Goal: Task Accomplishment & Management: Use online tool/utility

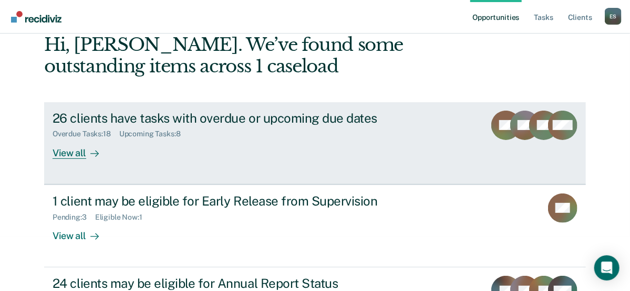
scroll to position [112, 0]
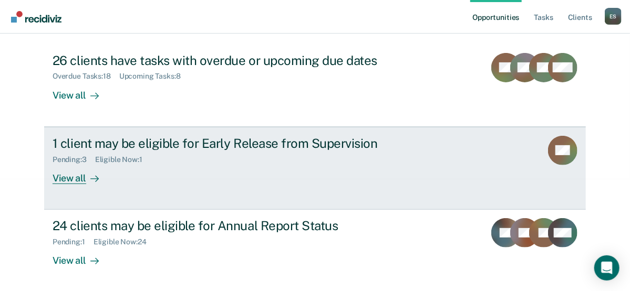
click at [223, 171] on div "1 client may be eligible for Early Release from Supervision Pending : 3 Eligibl…" at bounding box center [250, 160] width 394 height 48
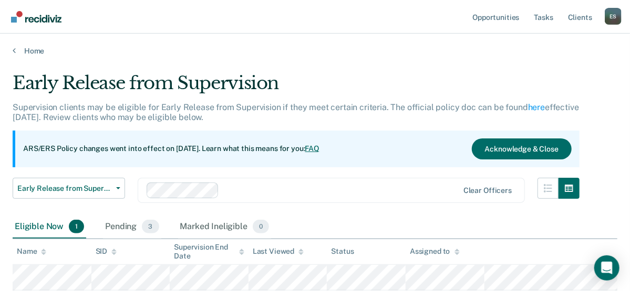
scroll to position [74, 0]
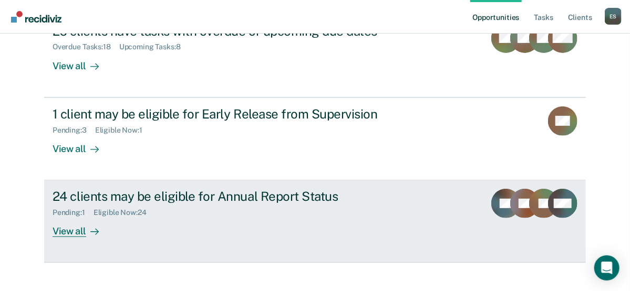
scroll to position [154, 0]
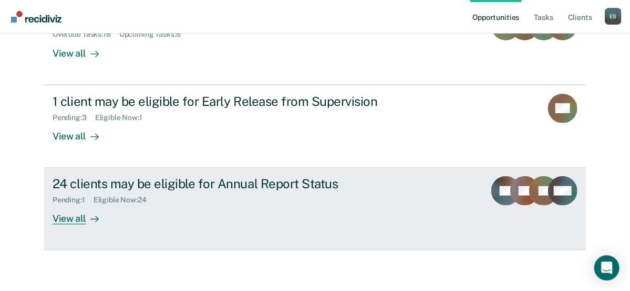
click at [212, 187] on div "24 clients may be eligible for Annual Report Status" at bounding box center [237, 183] width 369 height 15
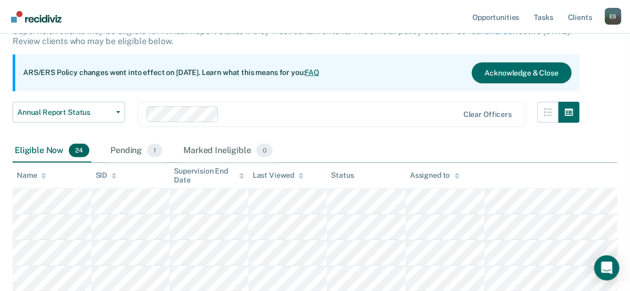
scroll to position [168, 0]
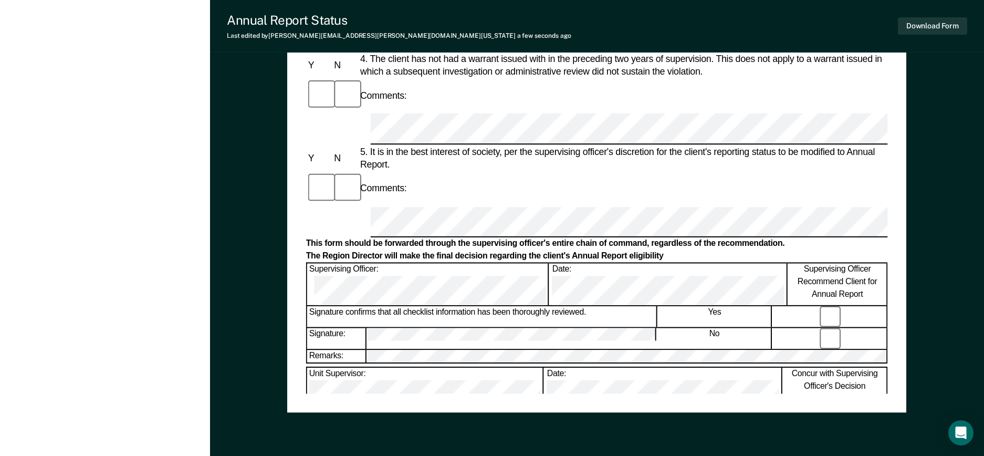
scroll to position [520, 0]
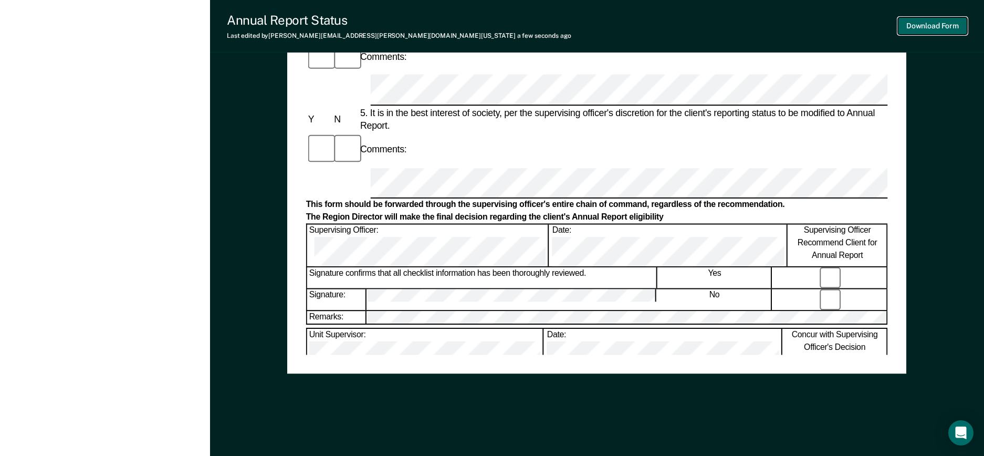
click at [668, 27] on button "Download Form" at bounding box center [932, 25] width 69 height 17
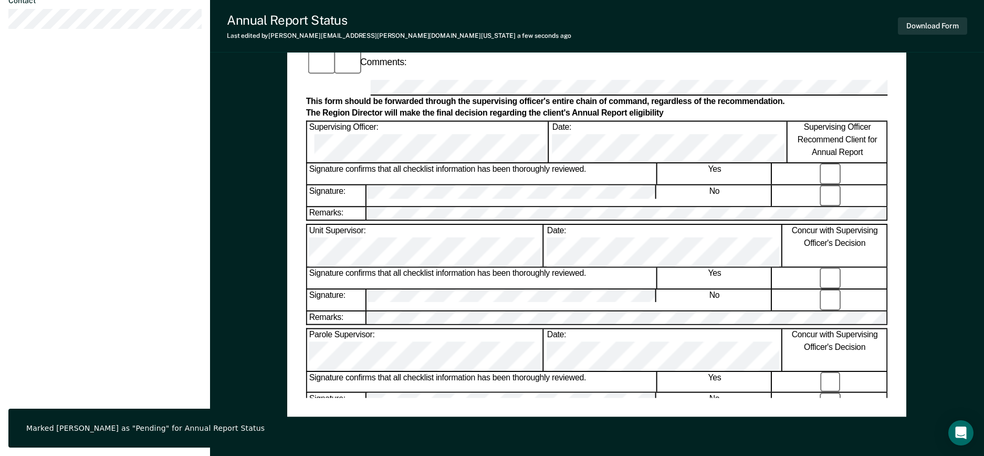
scroll to position [258, 0]
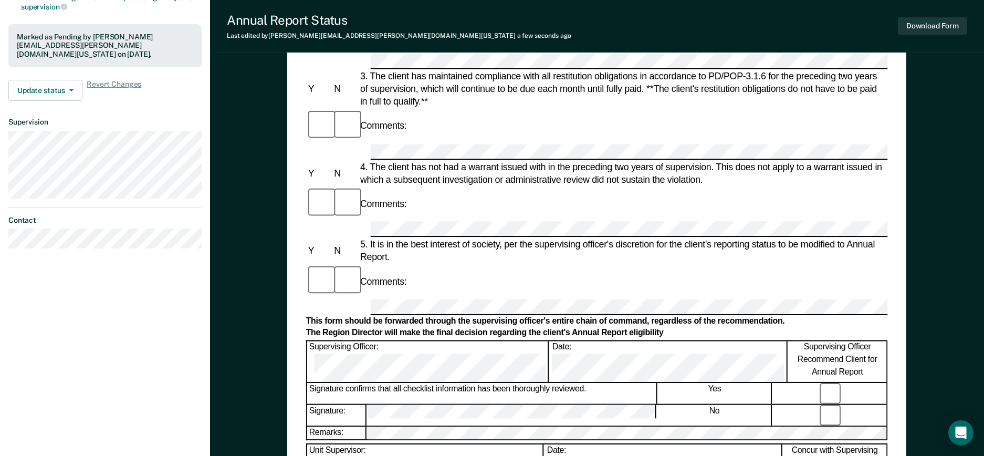
click at [668, 141] on div "Annual Reporting Checklist, Recommendation, and Determination Form Clients who …" at bounding box center [597, 262] width 774 height 911
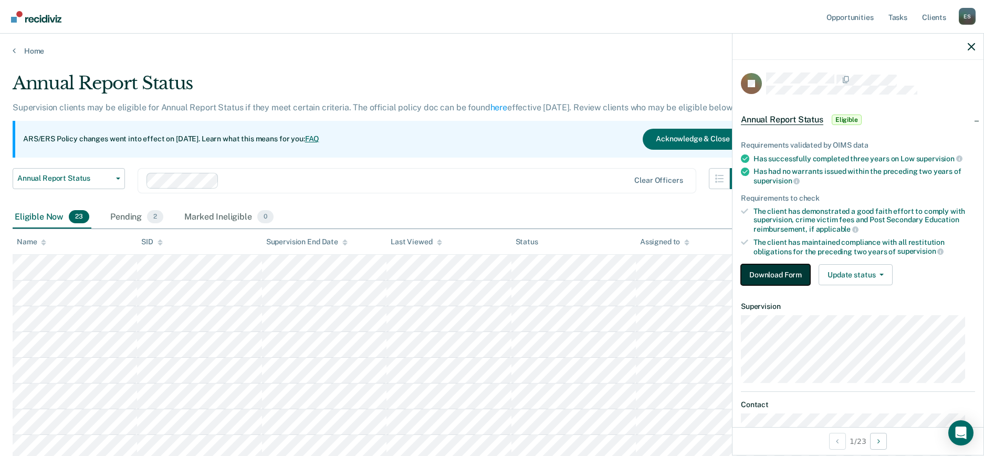
click at [668, 275] on button "Download Form" at bounding box center [775, 274] width 69 height 21
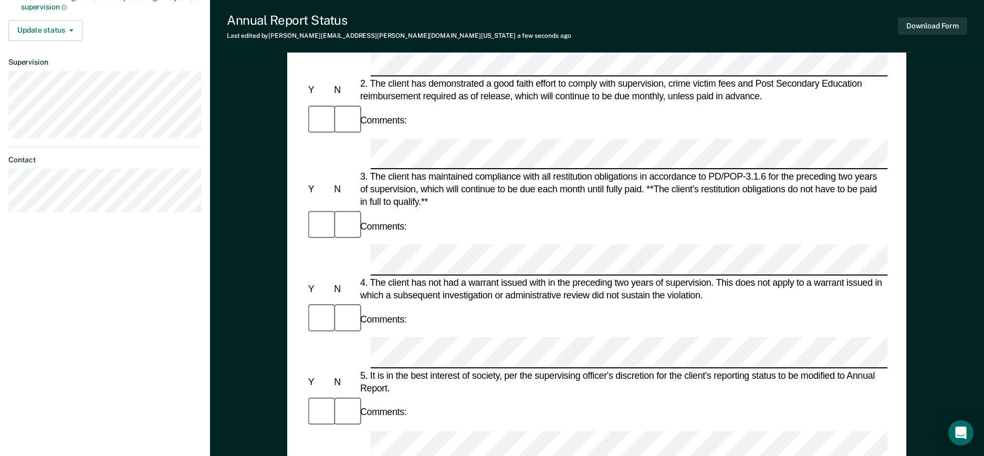
scroll to position [328, 0]
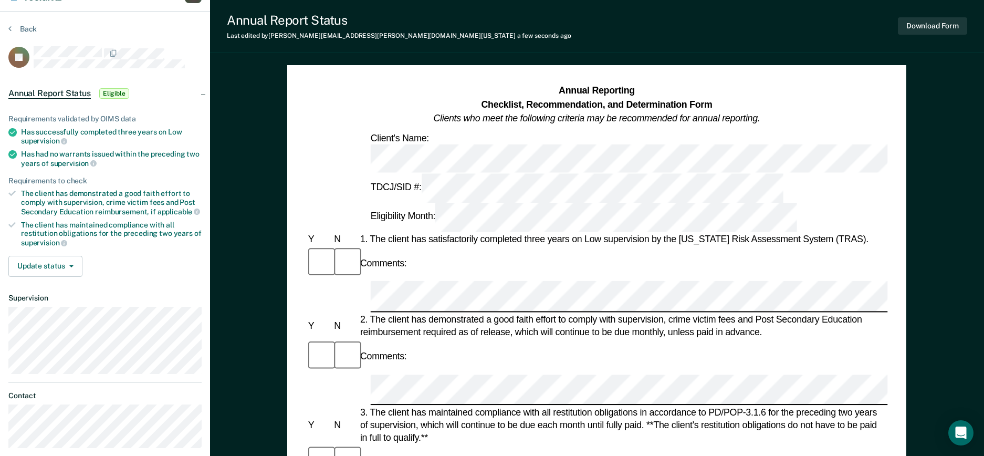
scroll to position [0, 0]
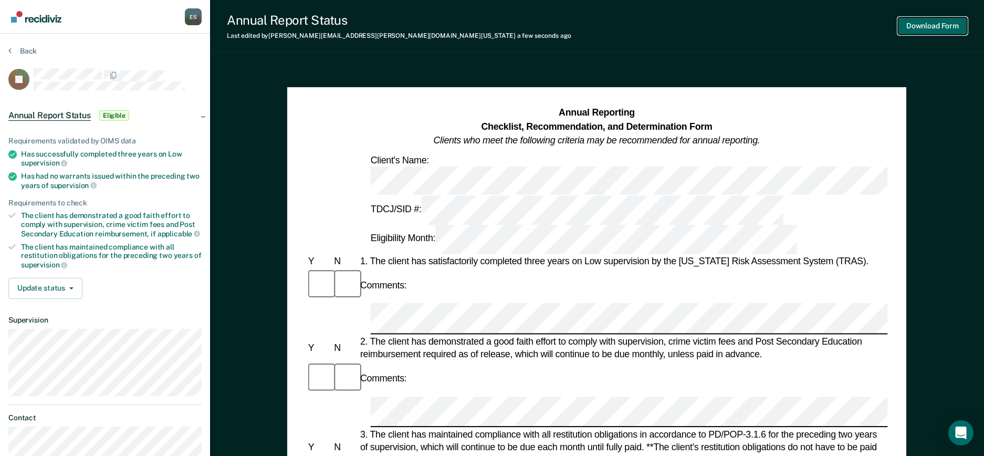
click at [668, 26] on button "Download Form" at bounding box center [932, 25] width 69 height 17
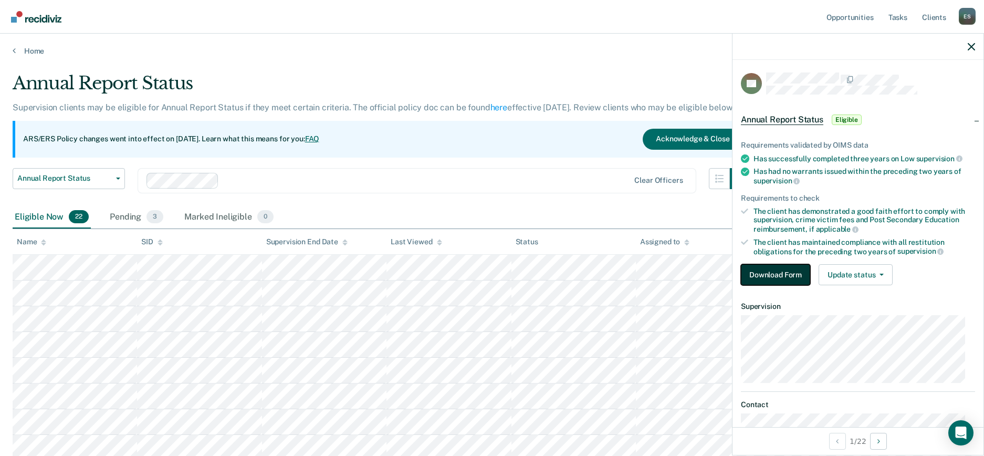
click at [668, 280] on button "Download Form" at bounding box center [775, 274] width 69 height 21
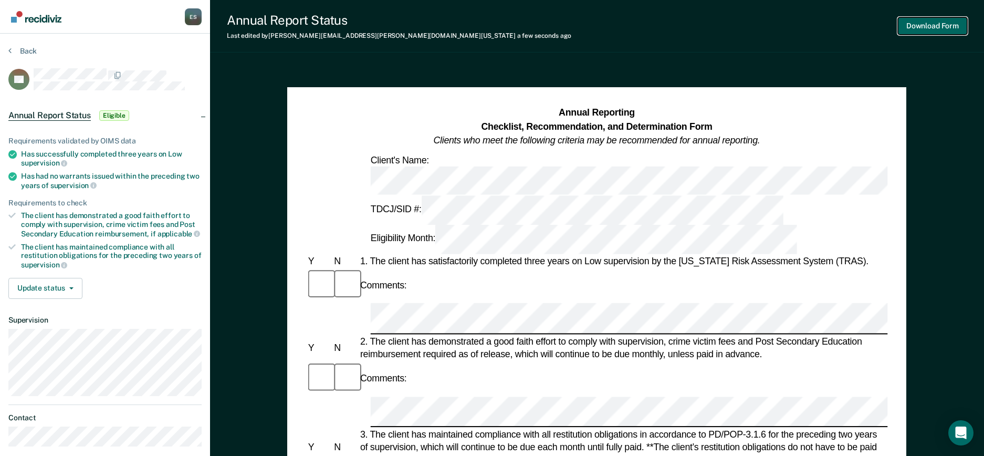
click at [668, 21] on button "Download Form" at bounding box center [932, 25] width 69 height 17
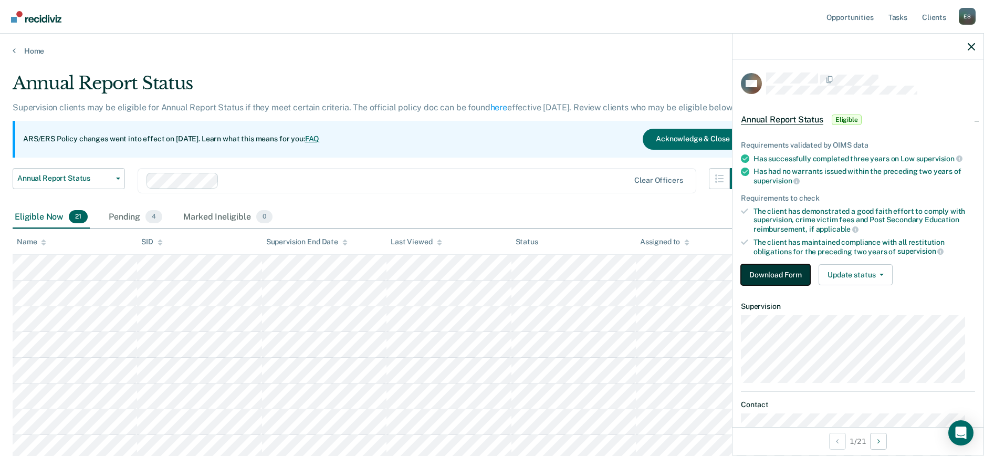
click at [668, 278] on button "Download Form" at bounding box center [775, 274] width 69 height 21
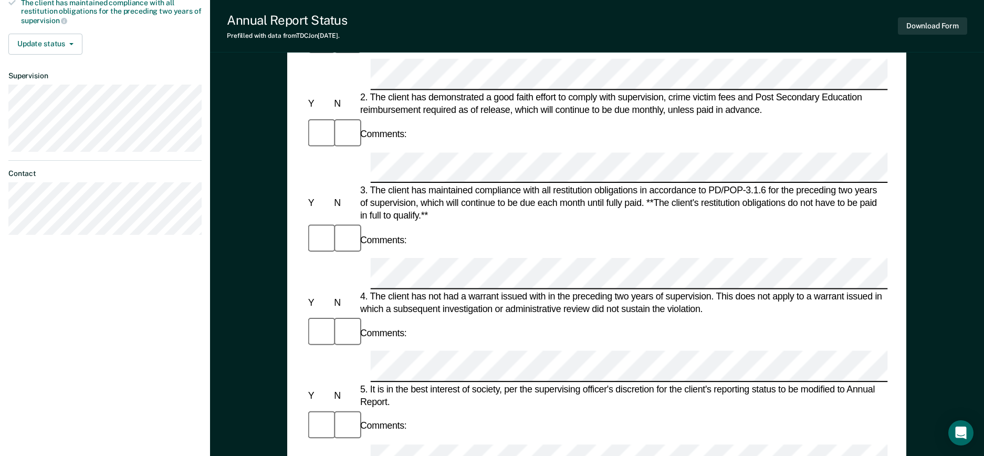
scroll to position [328, 0]
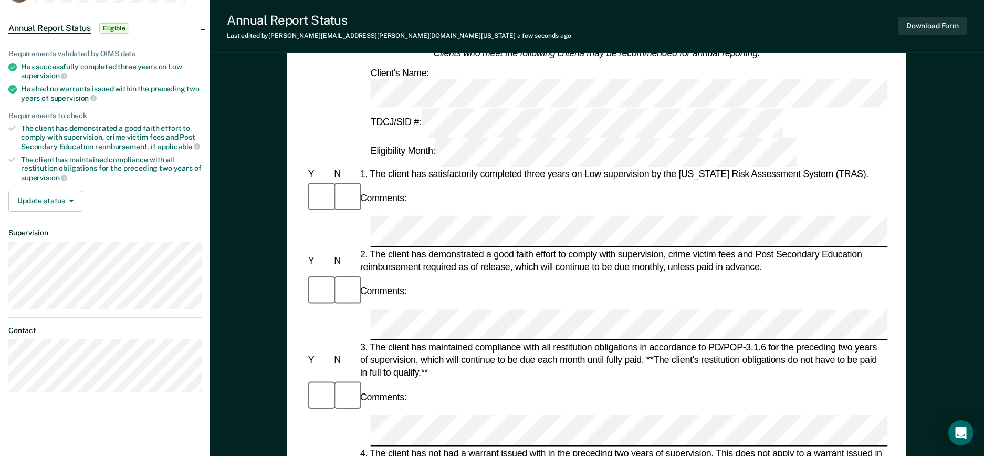
scroll to position [0, 0]
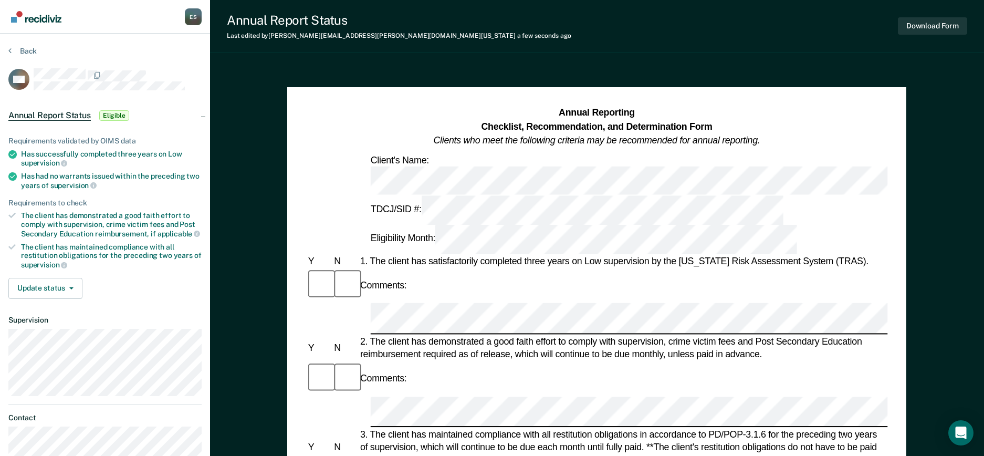
click at [668, 13] on div "Download Form" at bounding box center [932, 26] width 69 height 27
click at [668, 23] on button "Download Form" at bounding box center [932, 25] width 69 height 17
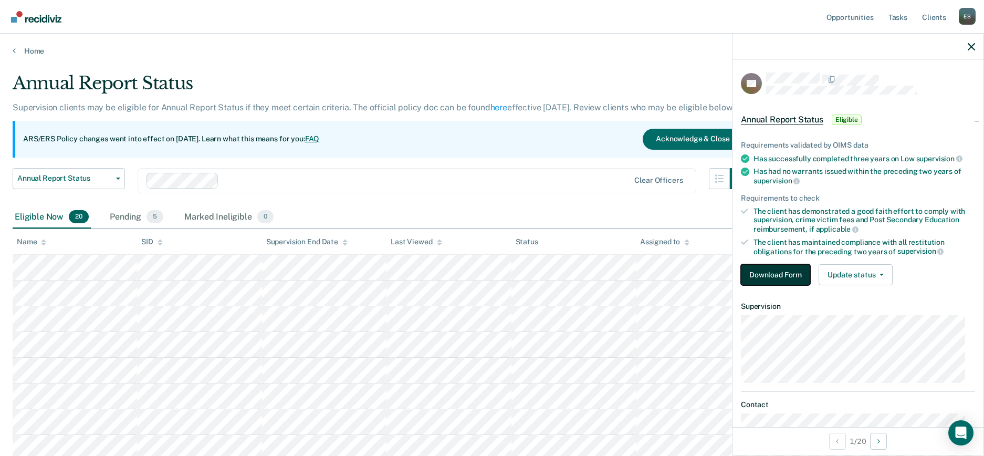
click at [668, 275] on button "Download Form" at bounding box center [775, 274] width 69 height 21
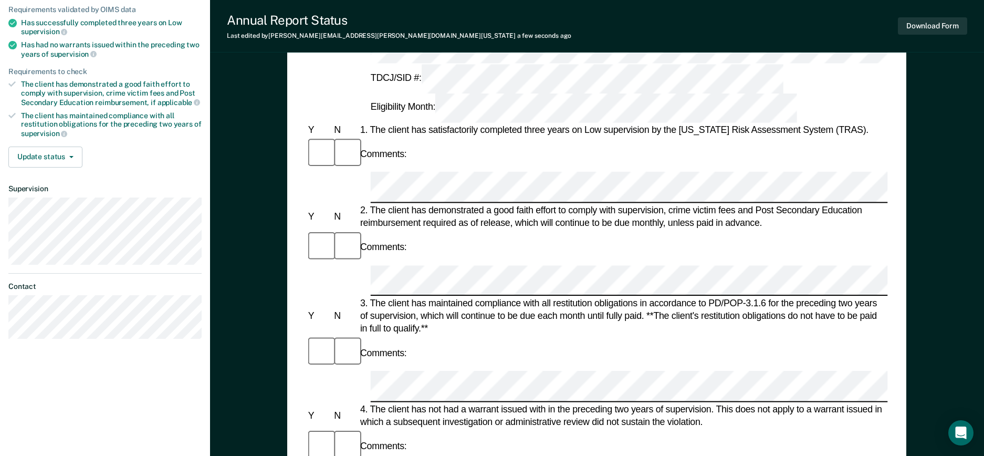
scroll to position [66, 0]
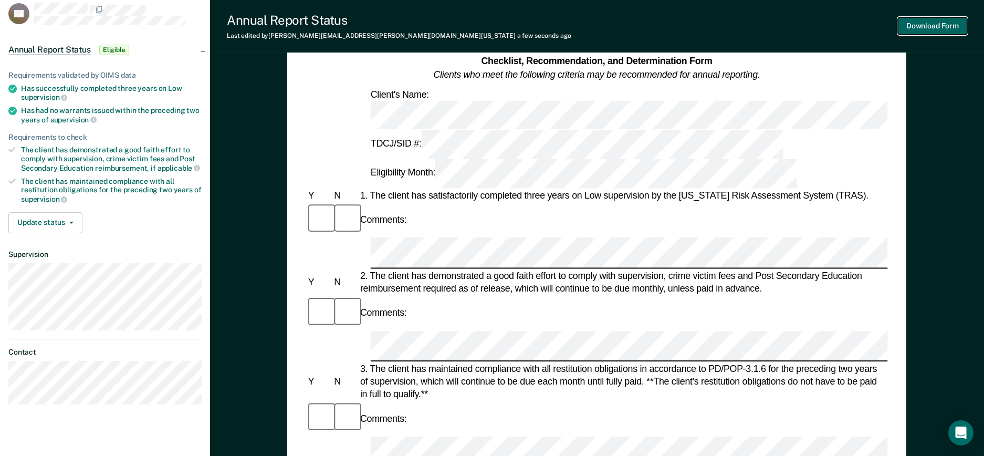
click at [668, 31] on button "Download Form" at bounding box center [932, 25] width 69 height 17
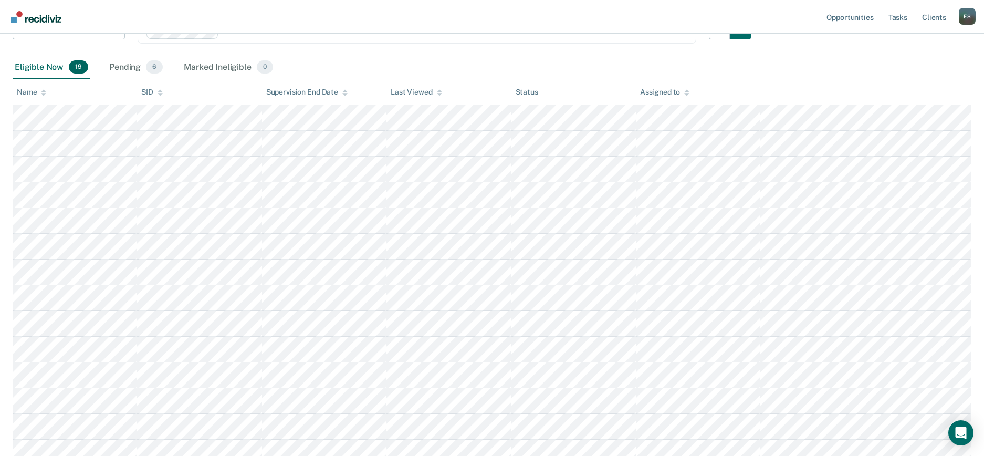
scroll to position [35, 0]
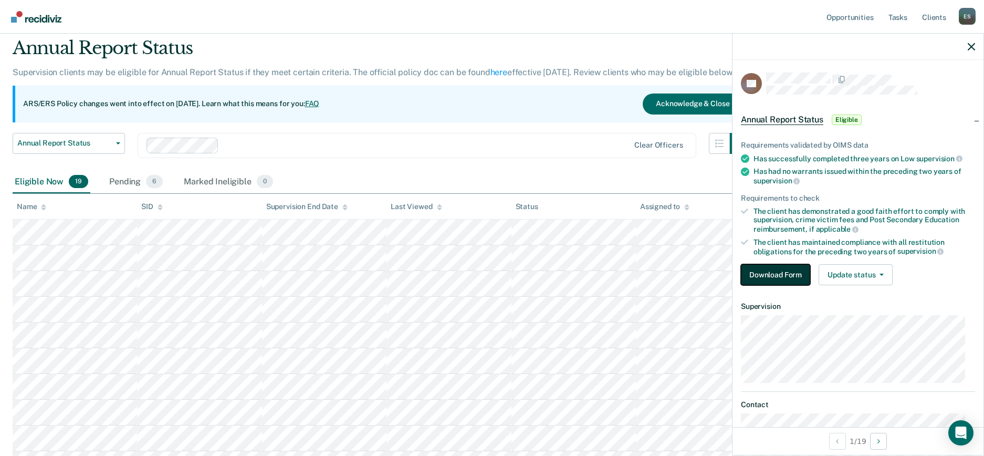
click at [668, 270] on button "Download Form" at bounding box center [775, 274] width 69 height 21
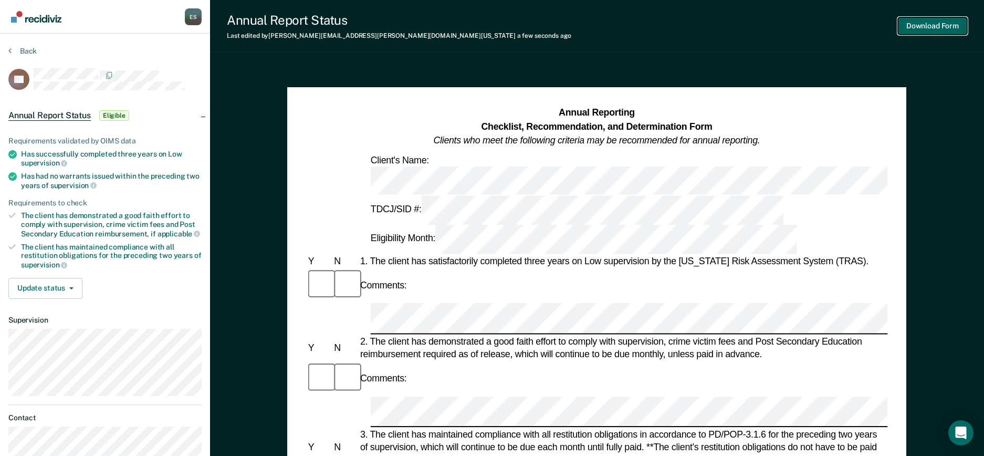
click at [668, 20] on button "Download Form" at bounding box center [932, 25] width 69 height 17
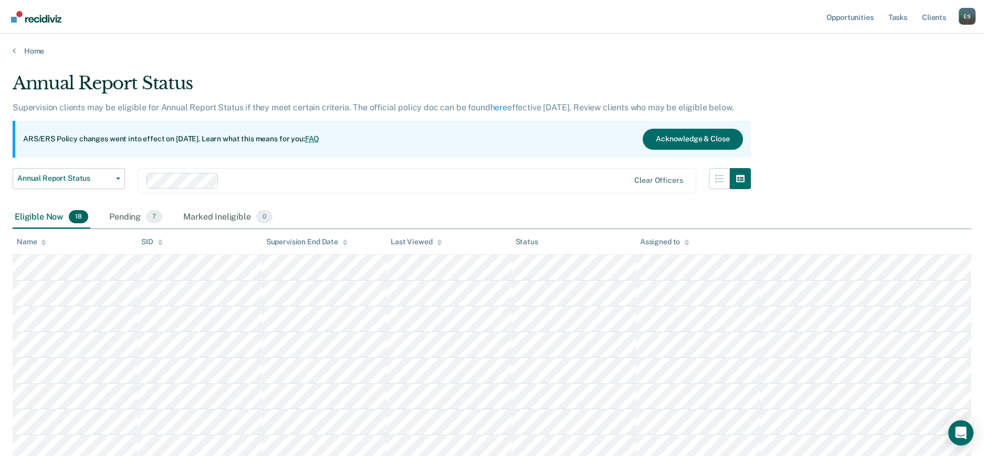
scroll to position [35, 0]
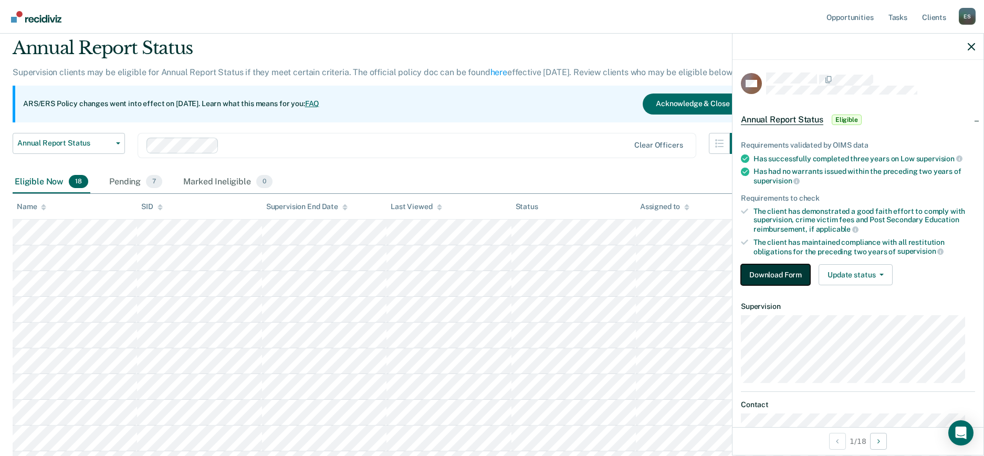
click at [668, 271] on button "Download Form" at bounding box center [775, 274] width 69 height 21
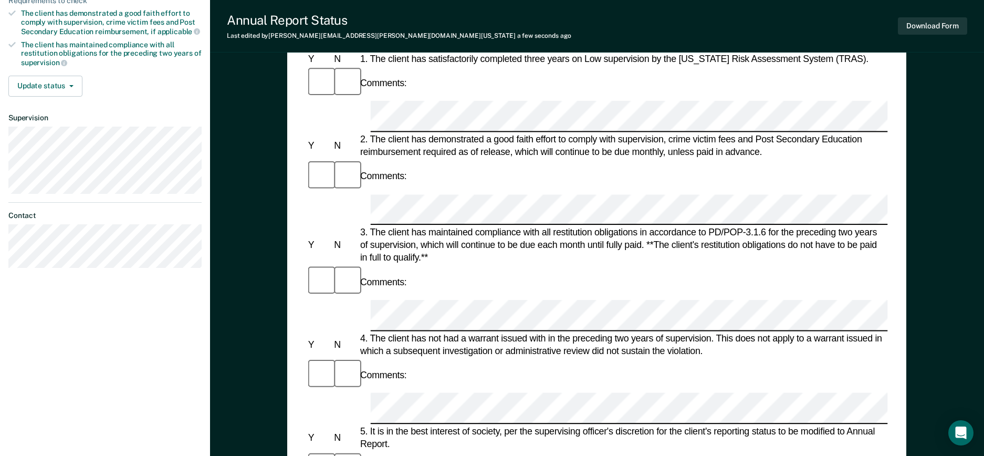
scroll to position [394, 0]
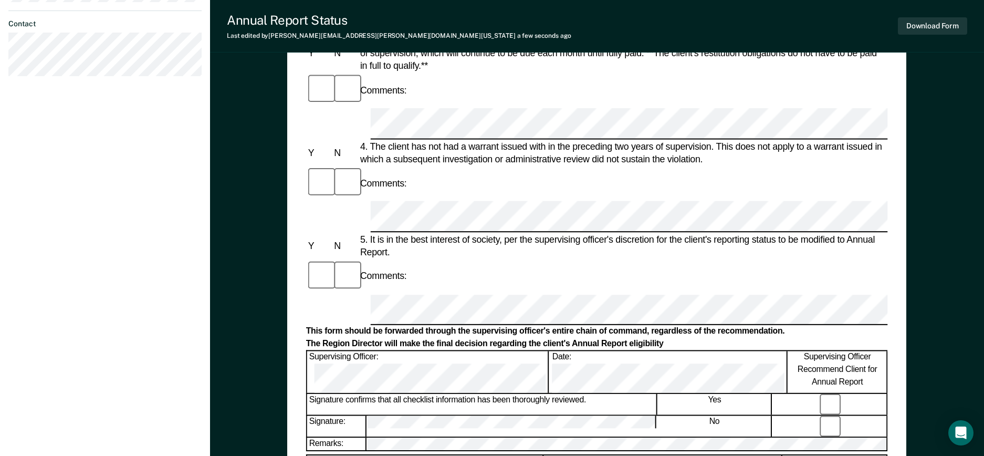
click at [668, 312] on div at bounding box center [831, 425] width 114 height 20
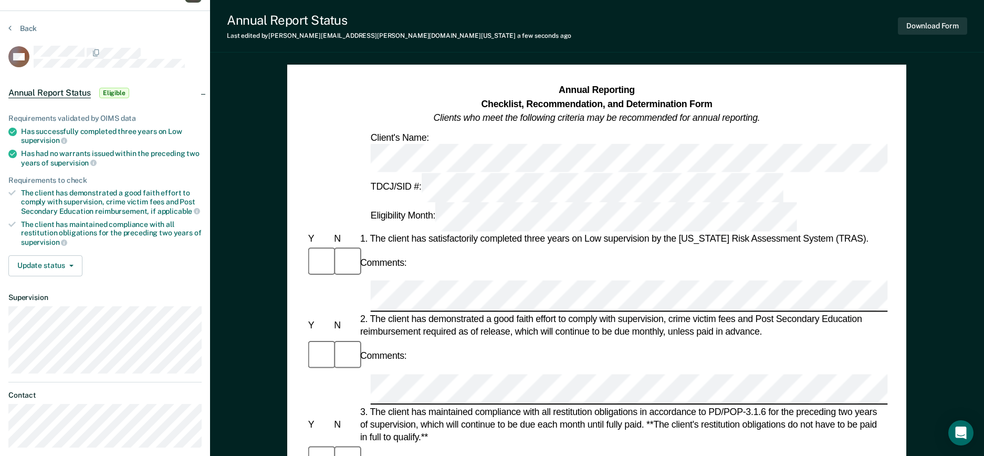
scroll to position [0, 0]
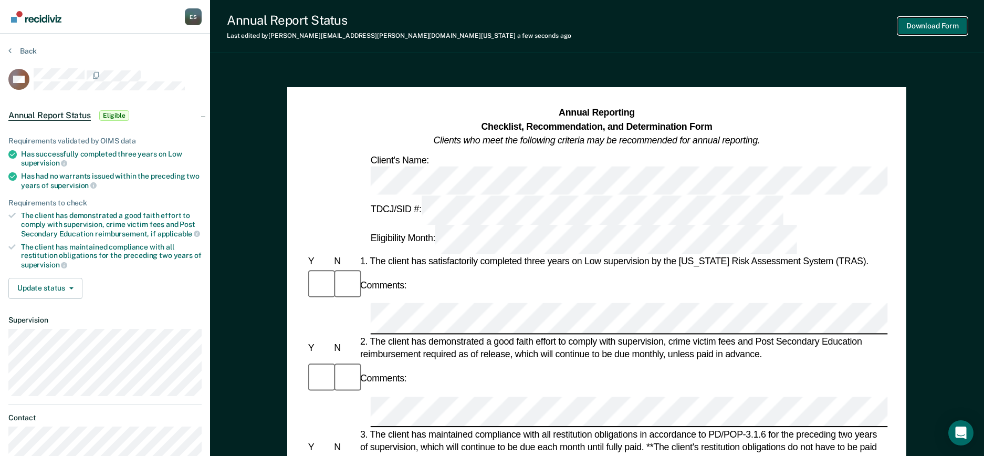
click at [668, 21] on button "Download Form" at bounding box center [932, 25] width 69 height 17
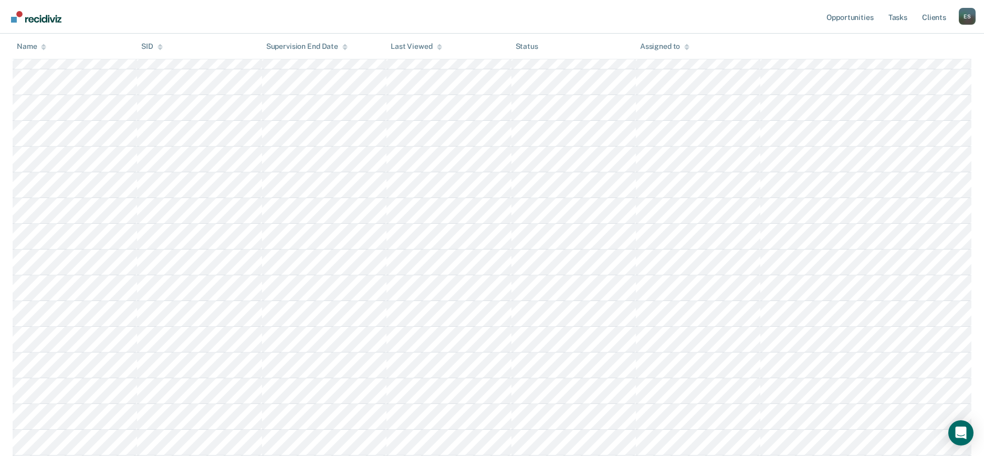
scroll to position [312, 0]
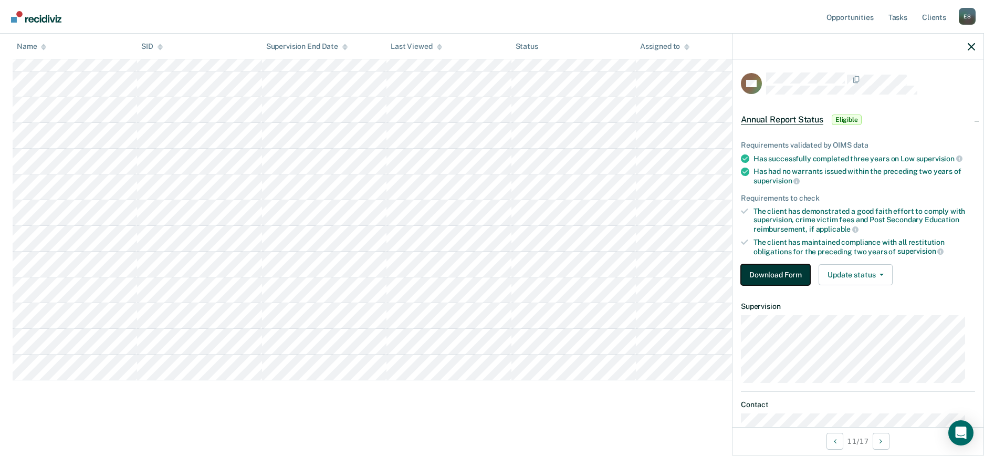
click at [668, 274] on button "Download Form" at bounding box center [775, 274] width 69 height 21
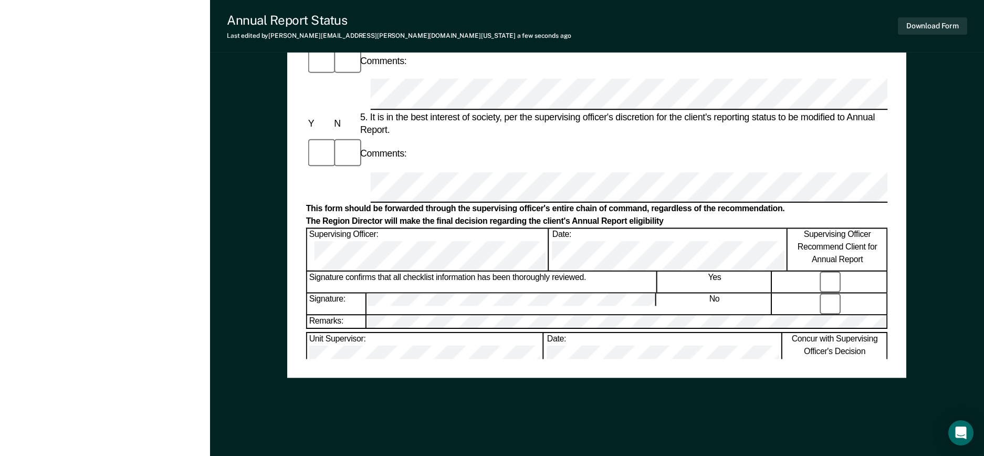
scroll to position [258, 0]
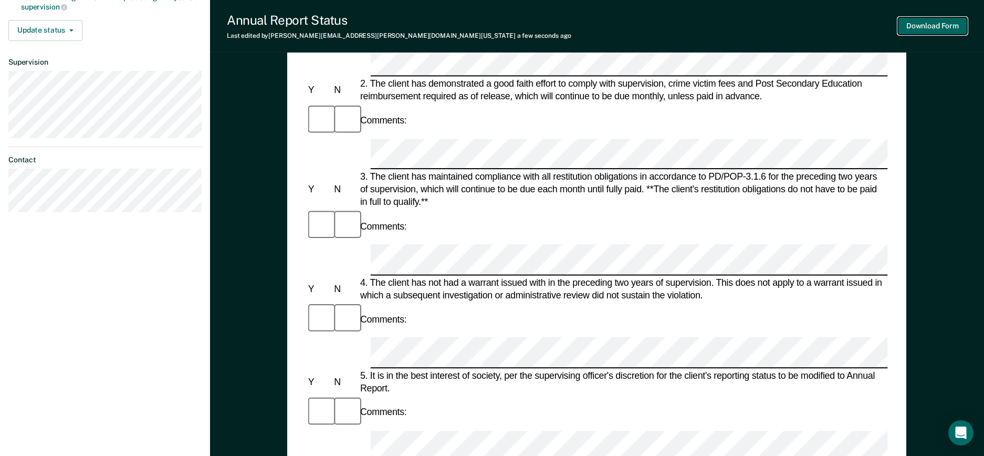
click at [668, 25] on button "Download Form" at bounding box center [932, 25] width 69 height 17
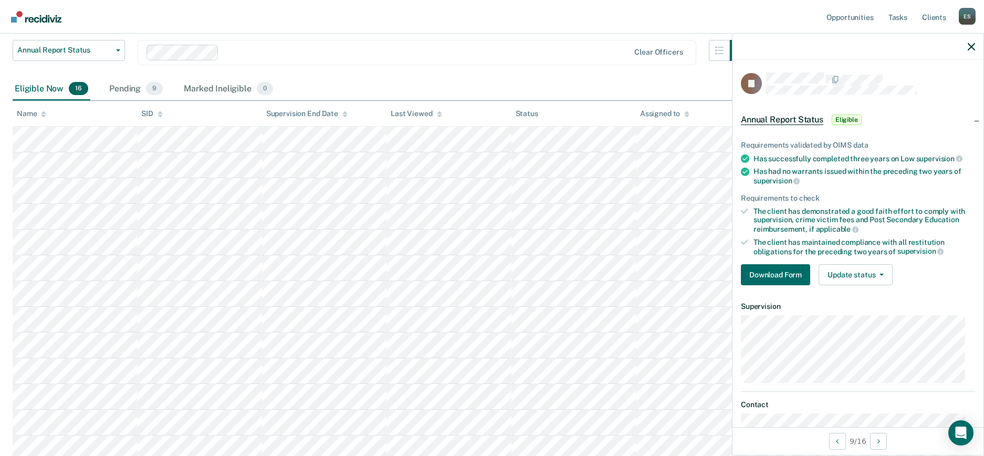
scroll to position [197, 0]
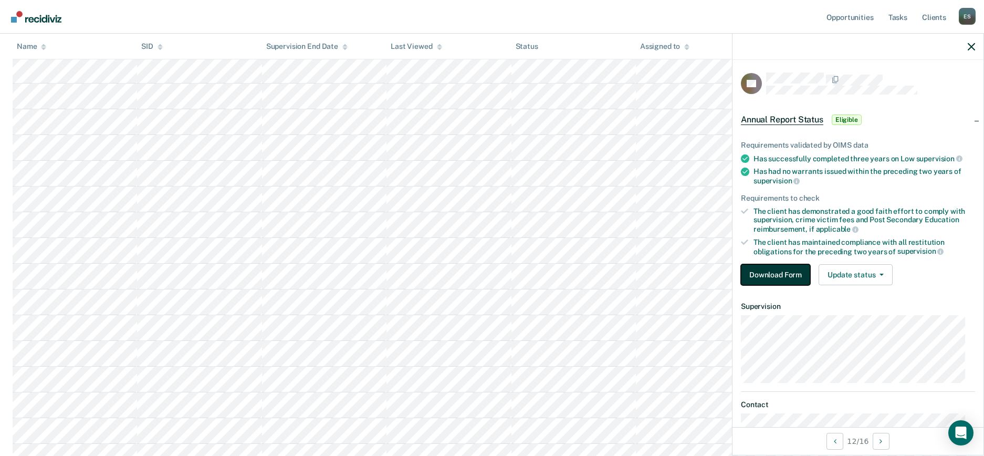
click at [668, 273] on button "Download Form" at bounding box center [775, 274] width 69 height 21
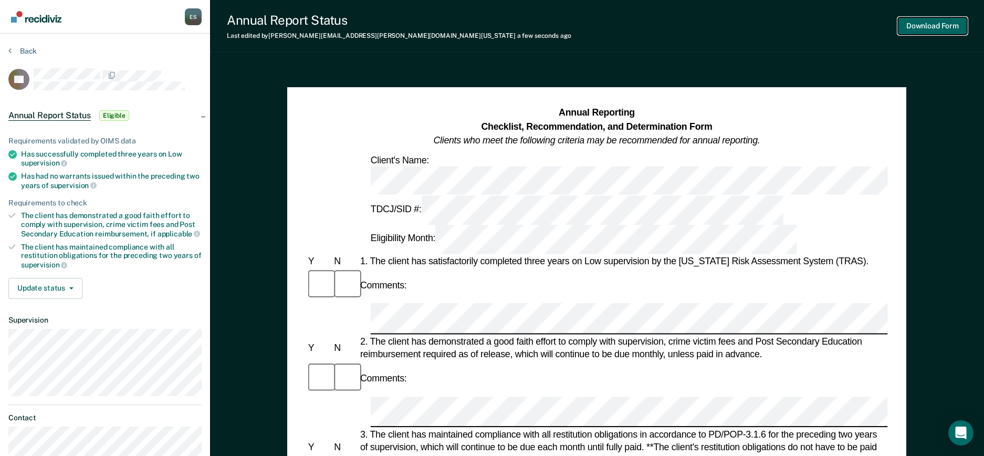
click at [668, 20] on button "Download Form" at bounding box center [932, 25] width 69 height 17
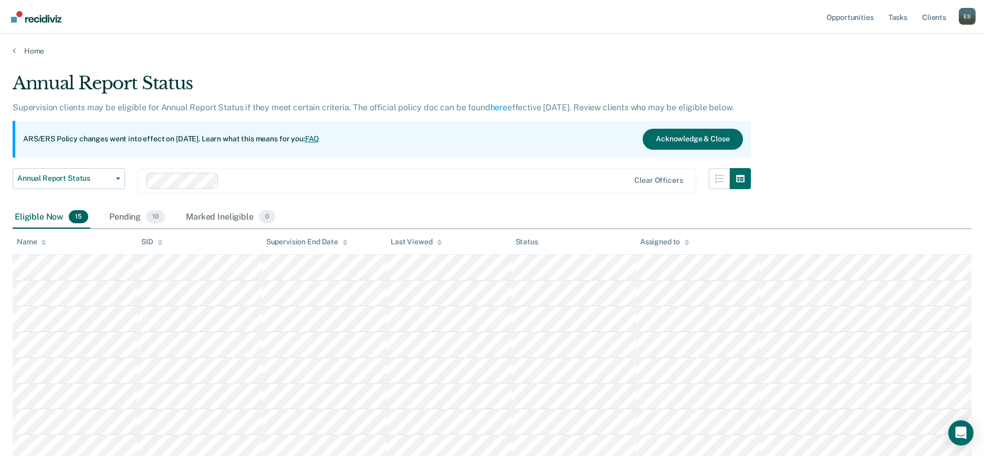
scroll to position [197, 0]
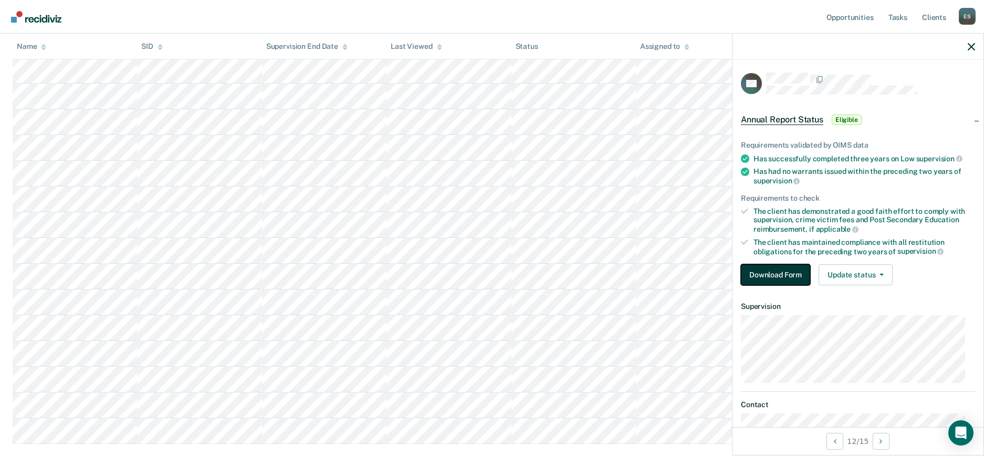
click at [668, 267] on button "Download Form" at bounding box center [775, 274] width 69 height 21
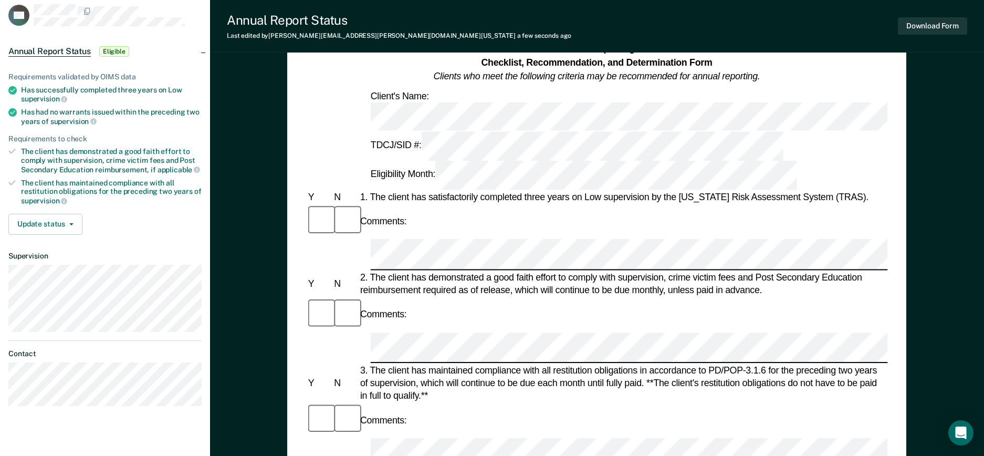
scroll to position [131, 0]
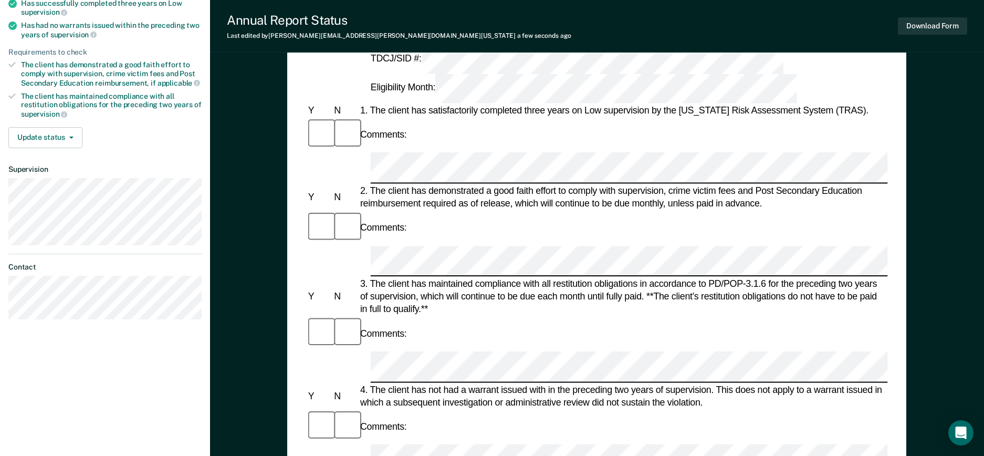
scroll to position [328, 0]
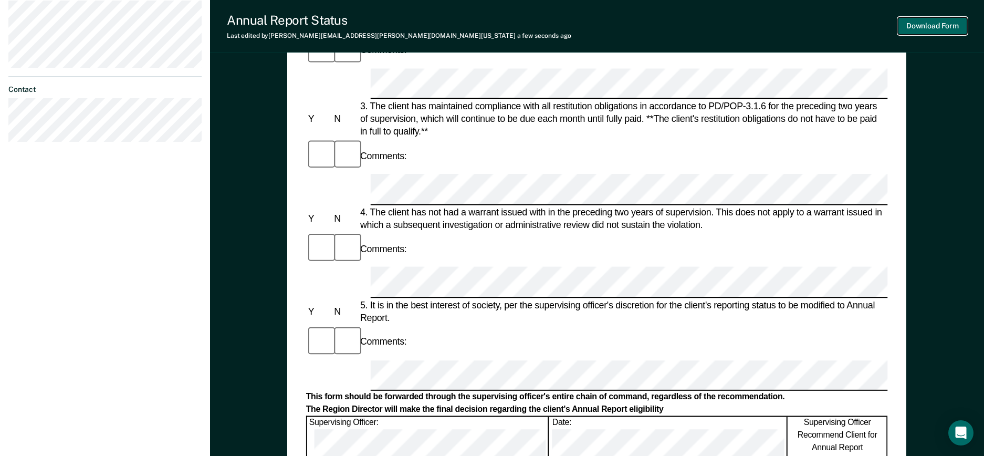
click at [668, 27] on button "Download Form" at bounding box center [932, 25] width 69 height 17
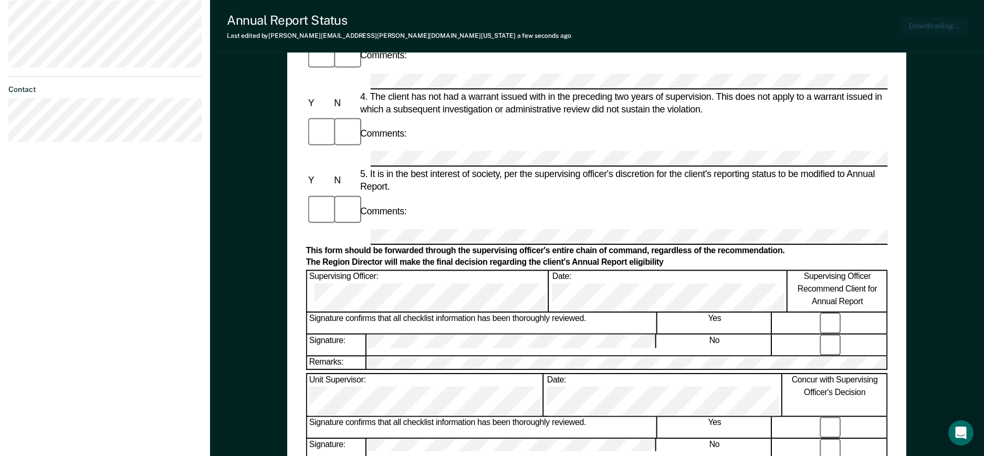
scroll to position [379, 0]
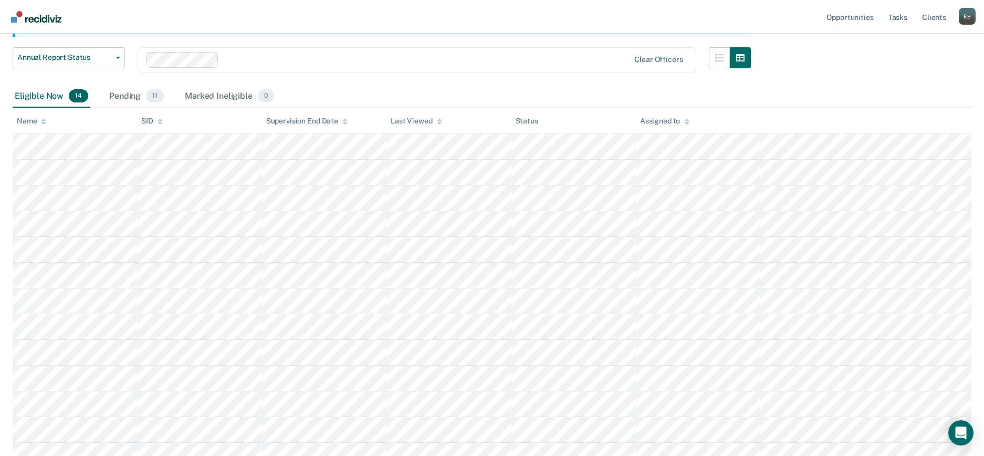
scroll to position [235, 0]
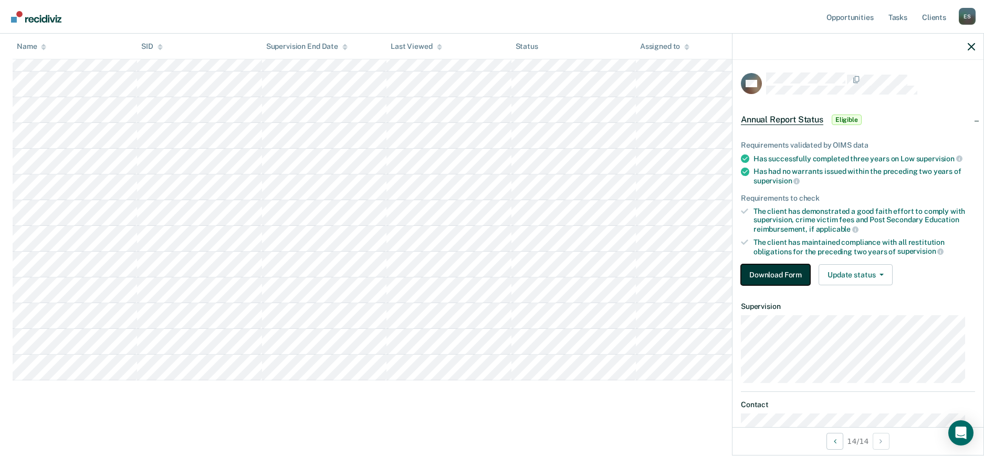
click at [668, 275] on button "Download Form" at bounding box center [775, 274] width 69 height 21
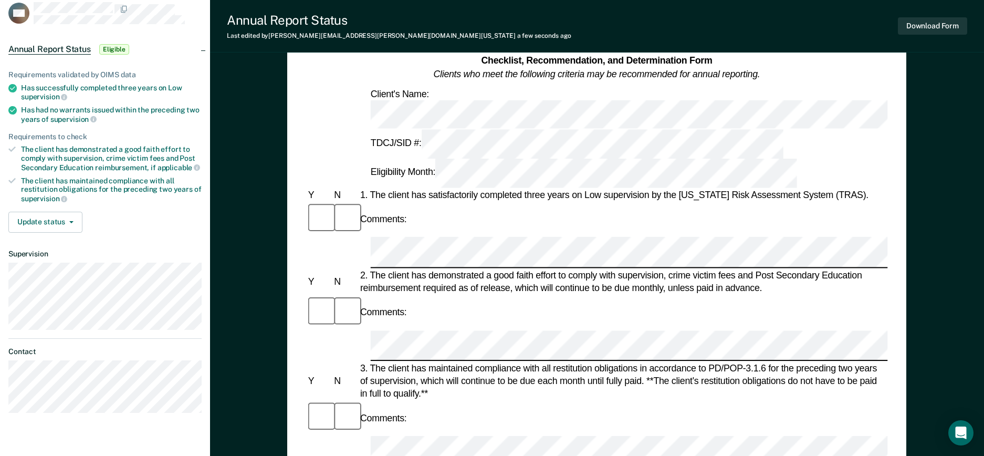
scroll to position [66, 0]
click at [668, 24] on button "Download Form" at bounding box center [932, 25] width 69 height 17
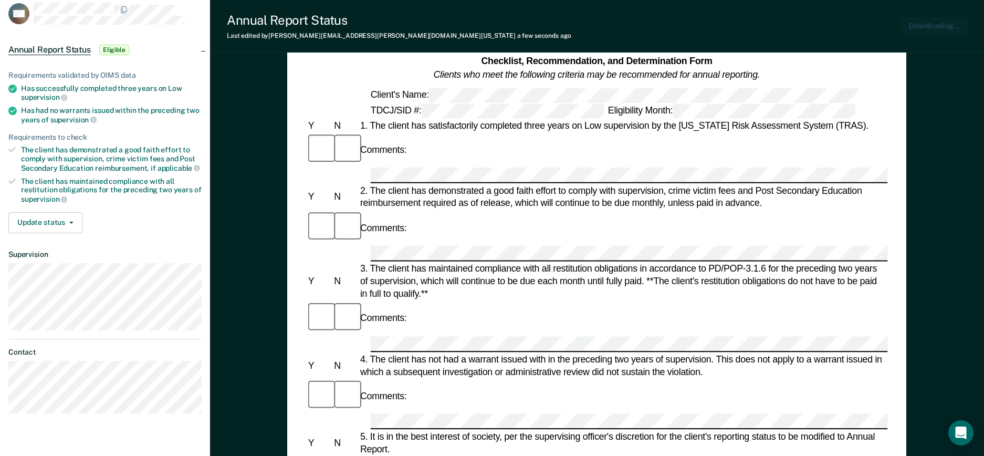
scroll to position [0, 0]
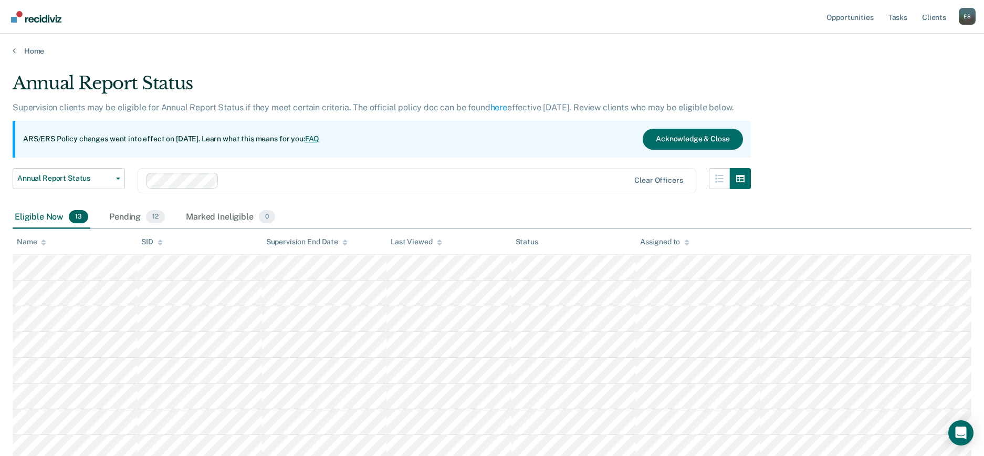
scroll to position [209, 0]
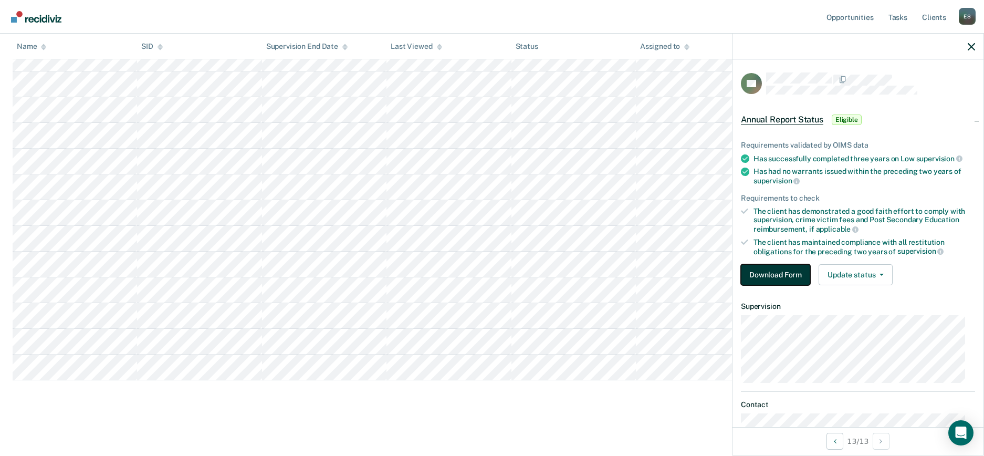
click at [668, 270] on button "Download Form" at bounding box center [775, 274] width 69 height 21
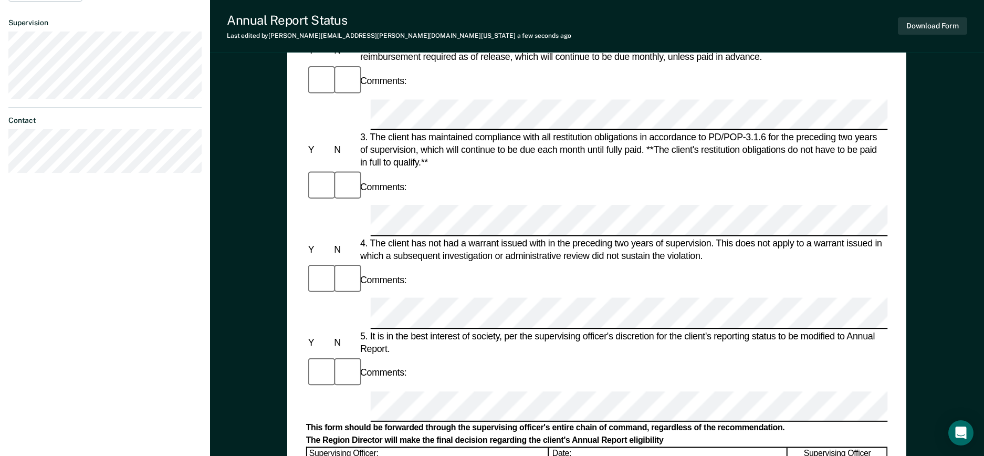
scroll to position [66, 0]
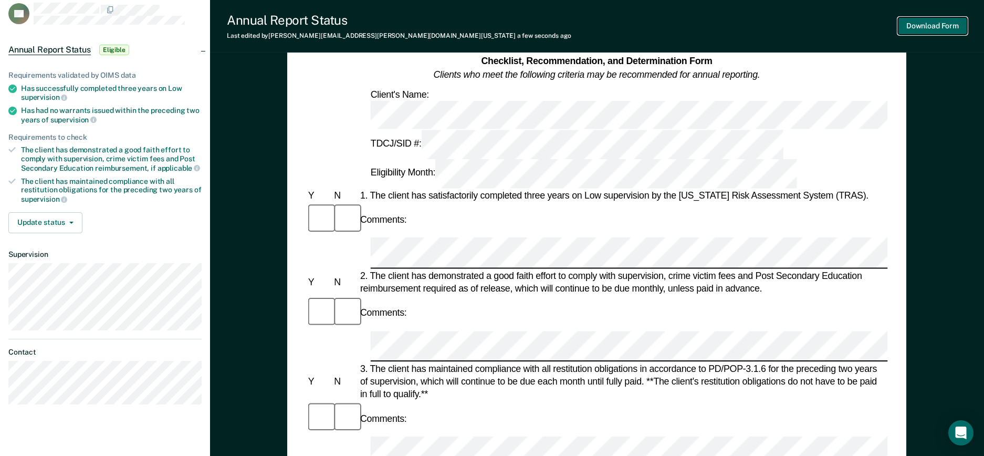
click at [668, 23] on button "Download Form" at bounding box center [932, 25] width 69 height 17
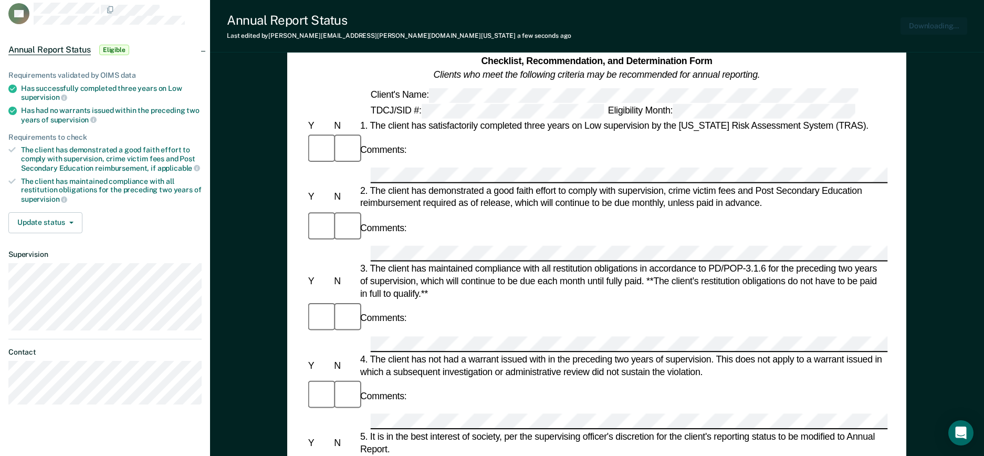
scroll to position [0, 0]
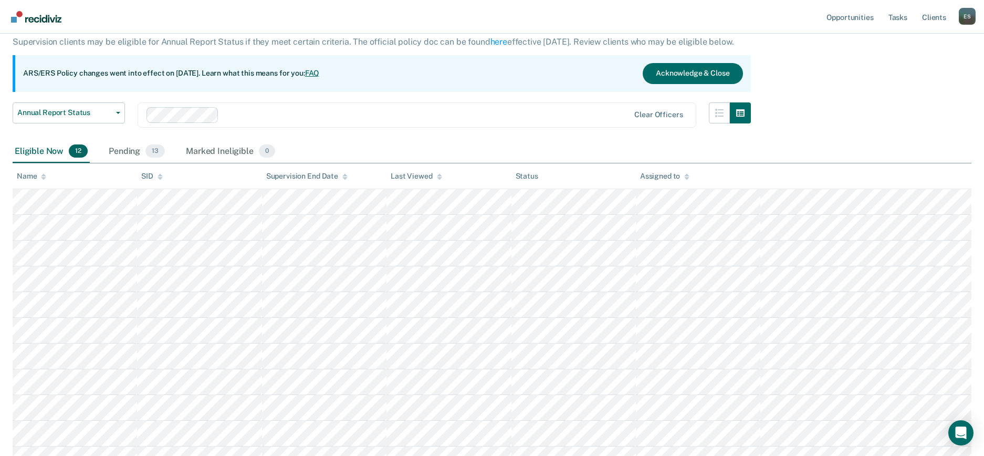
scroll to position [183, 0]
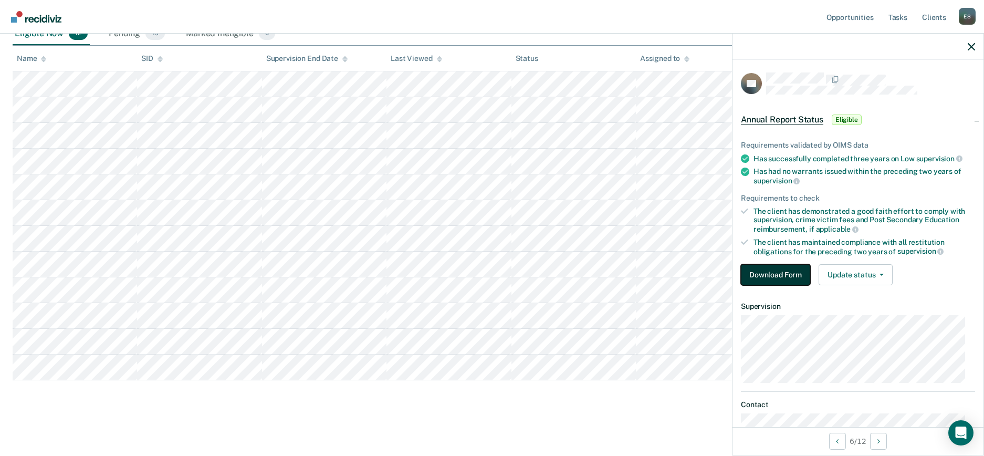
click at [668, 264] on button "Download Form" at bounding box center [775, 274] width 69 height 21
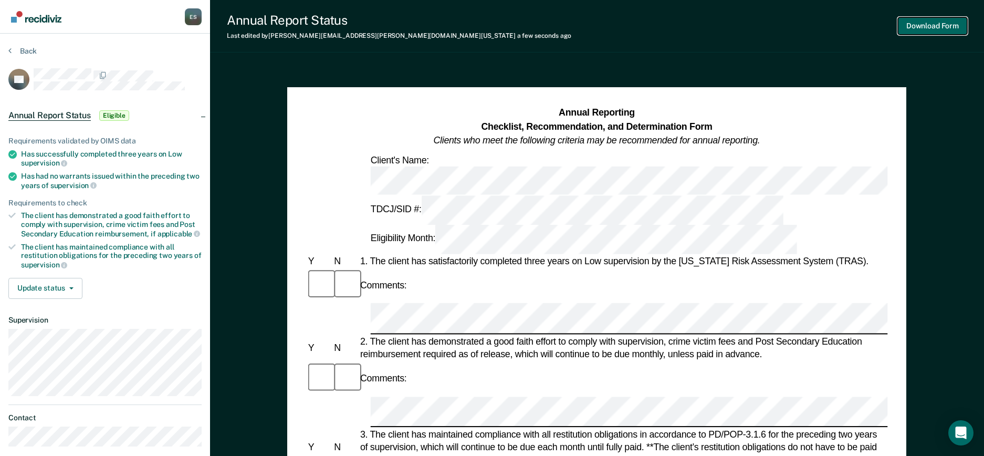
click at [668, 31] on button "Download Form" at bounding box center [932, 25] width 69 height 17
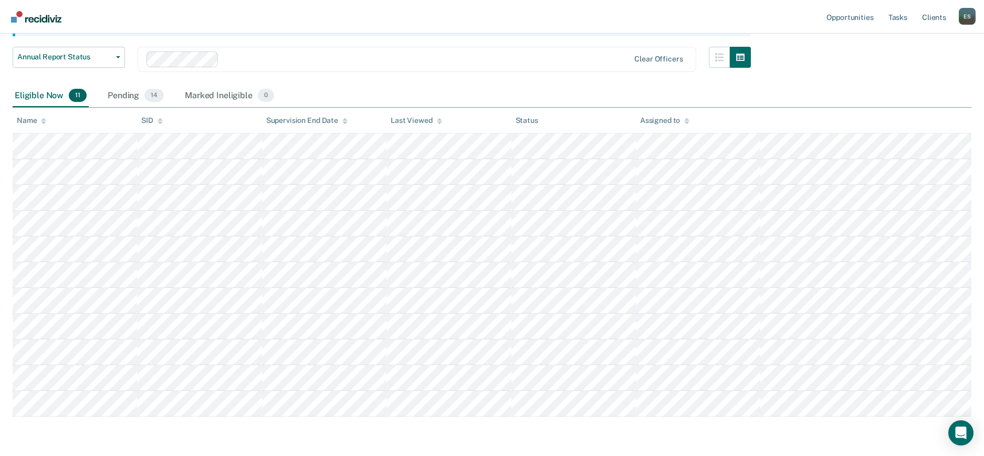
scroll to position [158, 0]
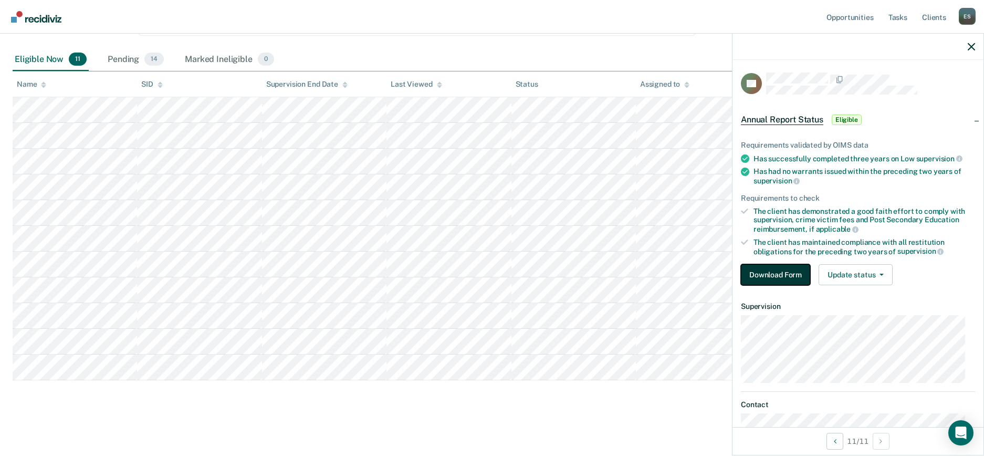
click at [668, 275] on button "Download Form" at bounding box center [775, 274] width 69 height 21
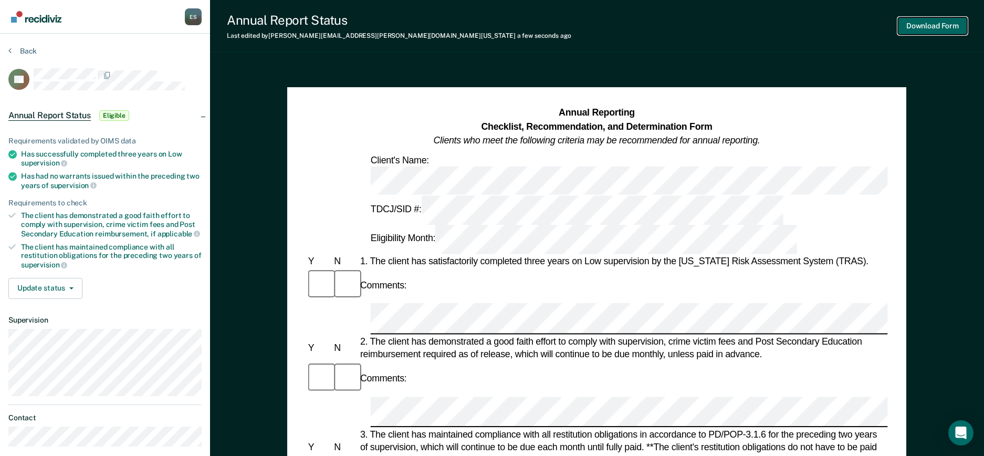
click at [668, 23] on button "Download Form" at bounding box center [932, 25] width 69 height 17
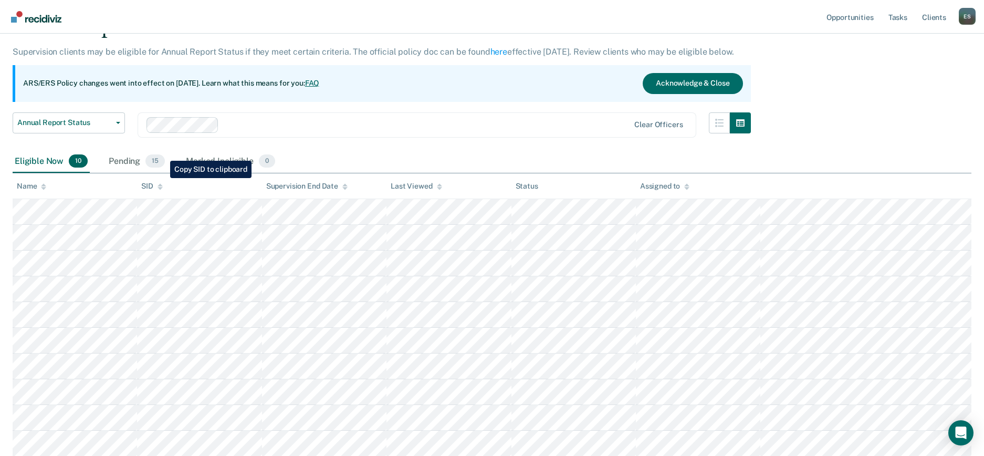
scroll to position [1, 0]
